Goal: Transaction & Acquisition: Purchase product/service

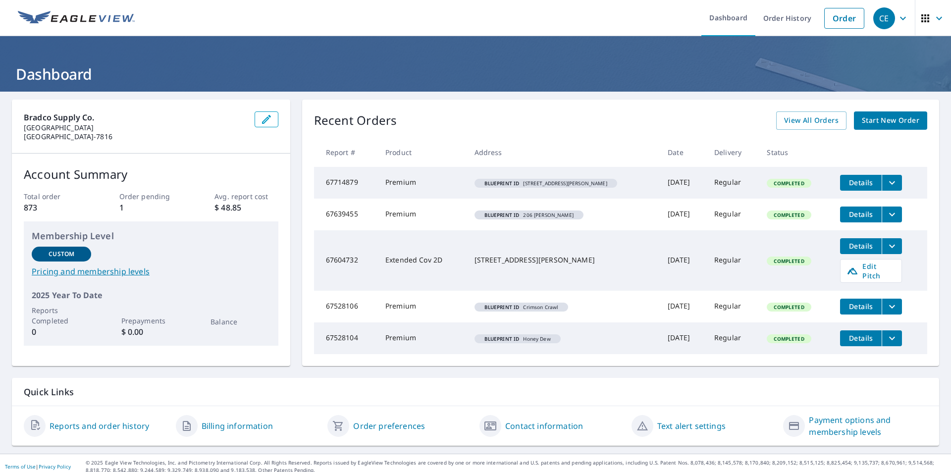
click at [880, 118] on span "Start New Order" at bounding box center [890, 120] width 57 height 12
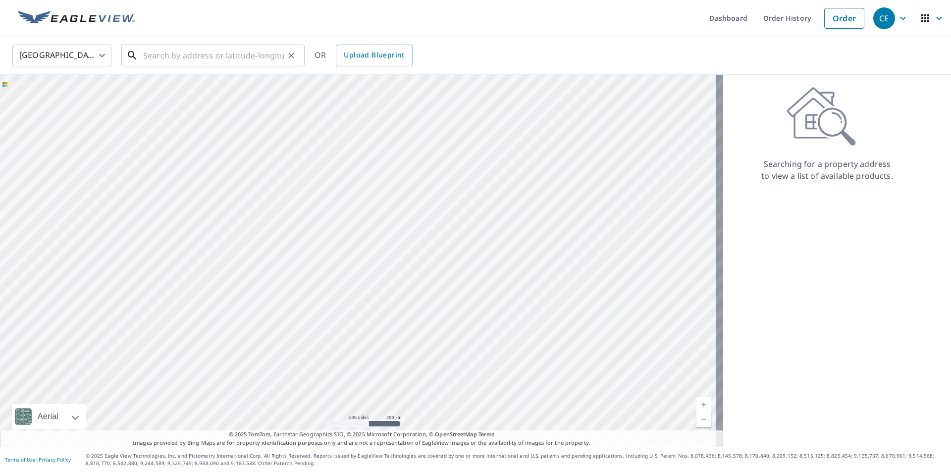
click at [197, 59] on input "text" at bounding box center [213, 56] width 141 height 28
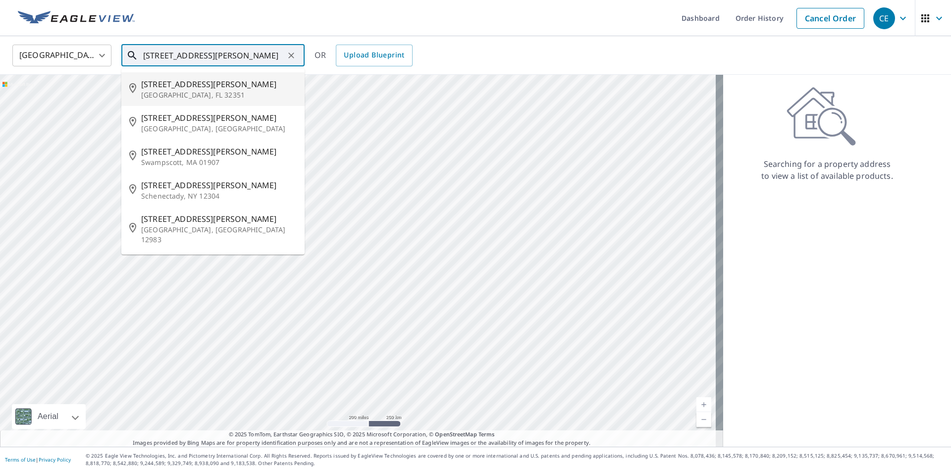
click at [173, 83] on span "[STREET_ADDRESS][PERSON_NAME]" at bounding box center [219, 84] width 156 height 12
type input "[STREET_ADDRESS][PERSON_NAME]"
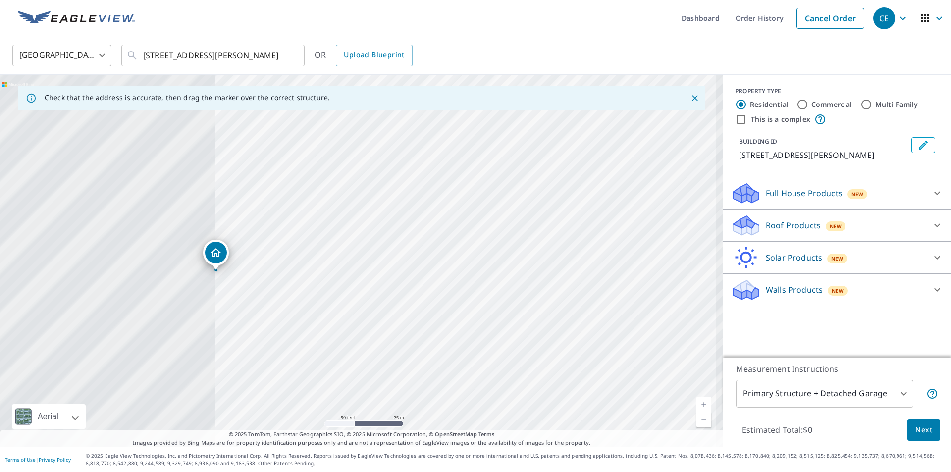
drag, startPoint x: 240, startPoint y: 251, endPoint x: 604, endPoint y: 343, distance: 375.5
click at [604, 343] on div "[STREET_ADDRESS][PERSON_NAME]" at bounding box center [361, 261] width 723 height 372
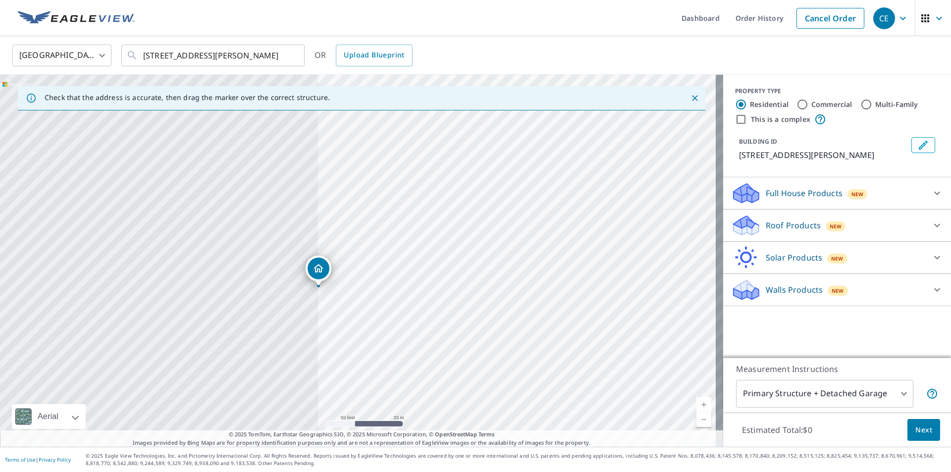
drag, startPoint x: 382, startPoint y: 286, endPoint x: 485, endPoint y: 302, distance: 104.2
click at [485, 302] on div "[STREET_ADDRESS][PERSON_NAME]" at bounding box center [361, 261] width 723 height 372
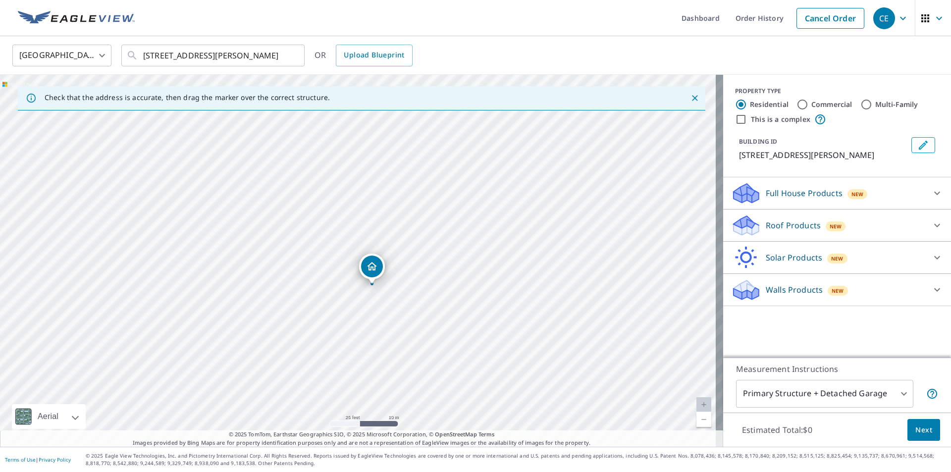
drag, startPoint x: 342, startPoint y: 314, endPoint x: 481, endPoint y: 305, distance: 139.4
click at [481, 305] on div "[STREET_ADDRESS][PERSON_NAME]" at bounding box center [361, 261] width 723 height 372
click at [931, 226] on icon at bounding box center [937, 225] width 12 height 12
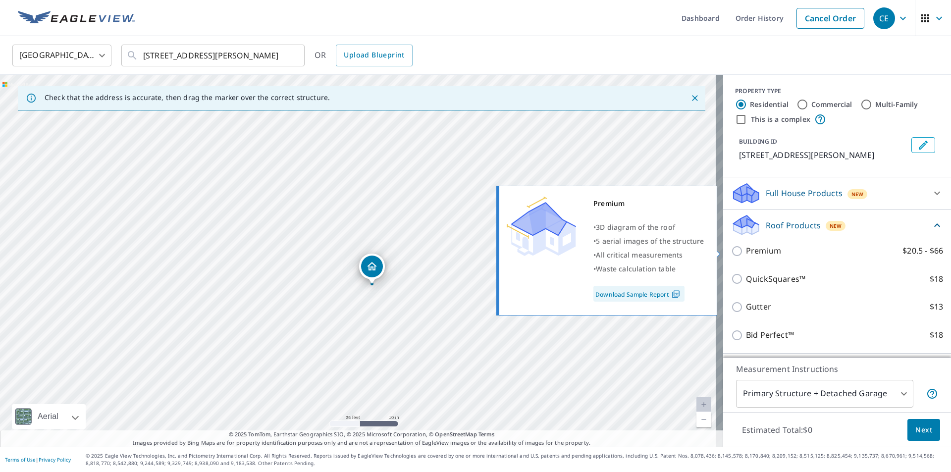
click at [731, 254] on input "Premium $20.5 - $66" at bounding box center [738, 251] width 15 height 12
checkbox input "true"
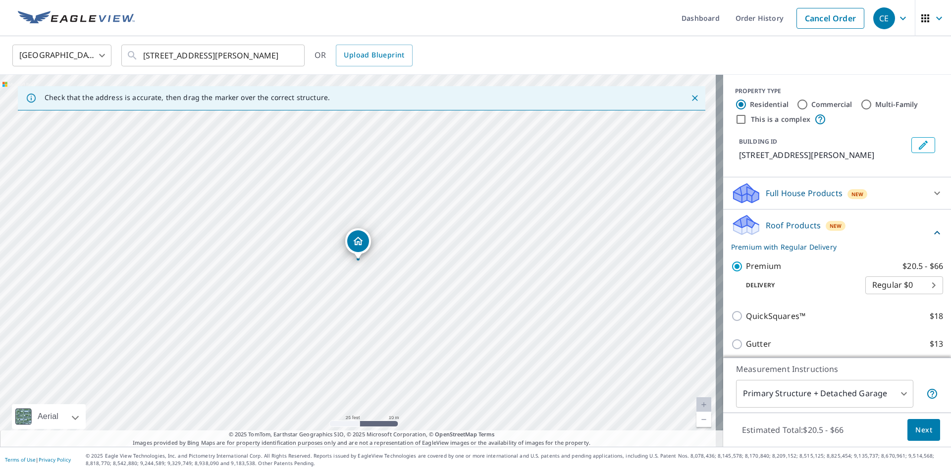
click at [916, 427] on span "Next" at bounding box center [923, 430] width 17 height 12
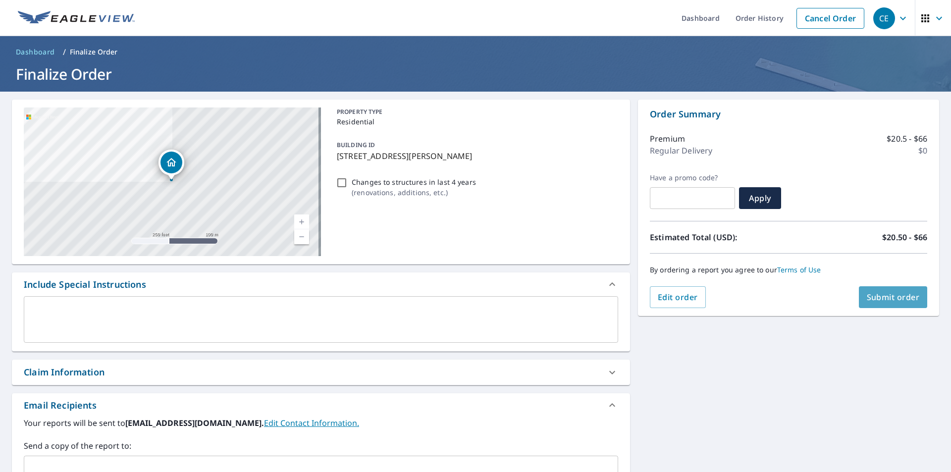
click at [867, 297] on span "Submit order" at bounding box center [893, 297] width 53 height 11
